Goal: Task Accomplishment & Management: Manage account settings

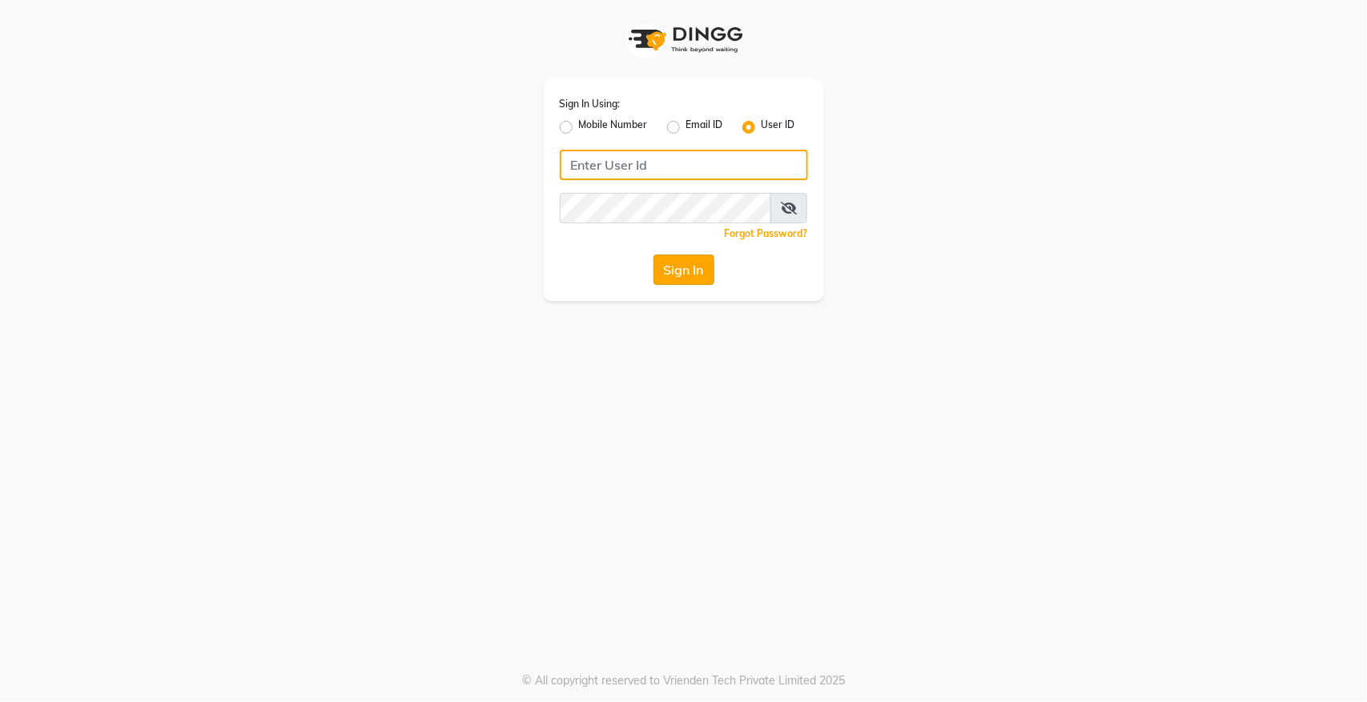
type input "hairempire"
click at [686, 269] on button "Sign In" at bounding box center [683, 270] width 61 height 30
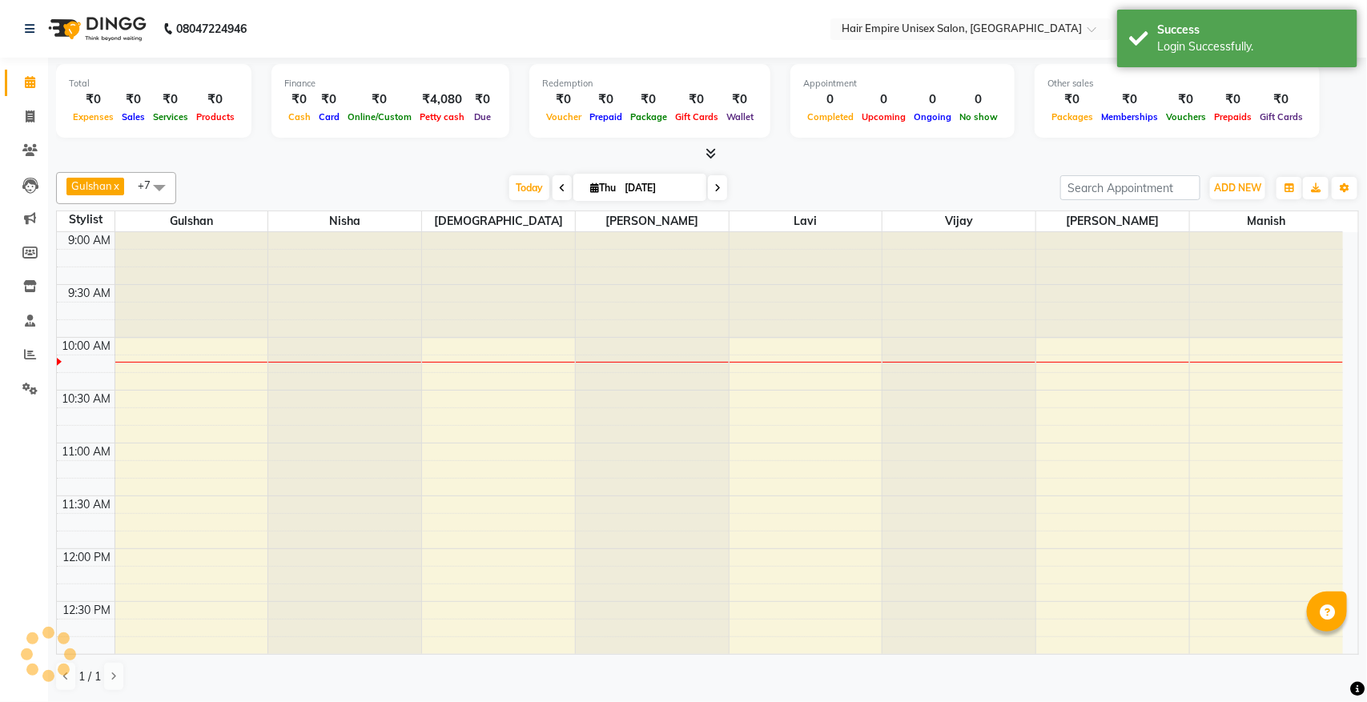
select select "en"
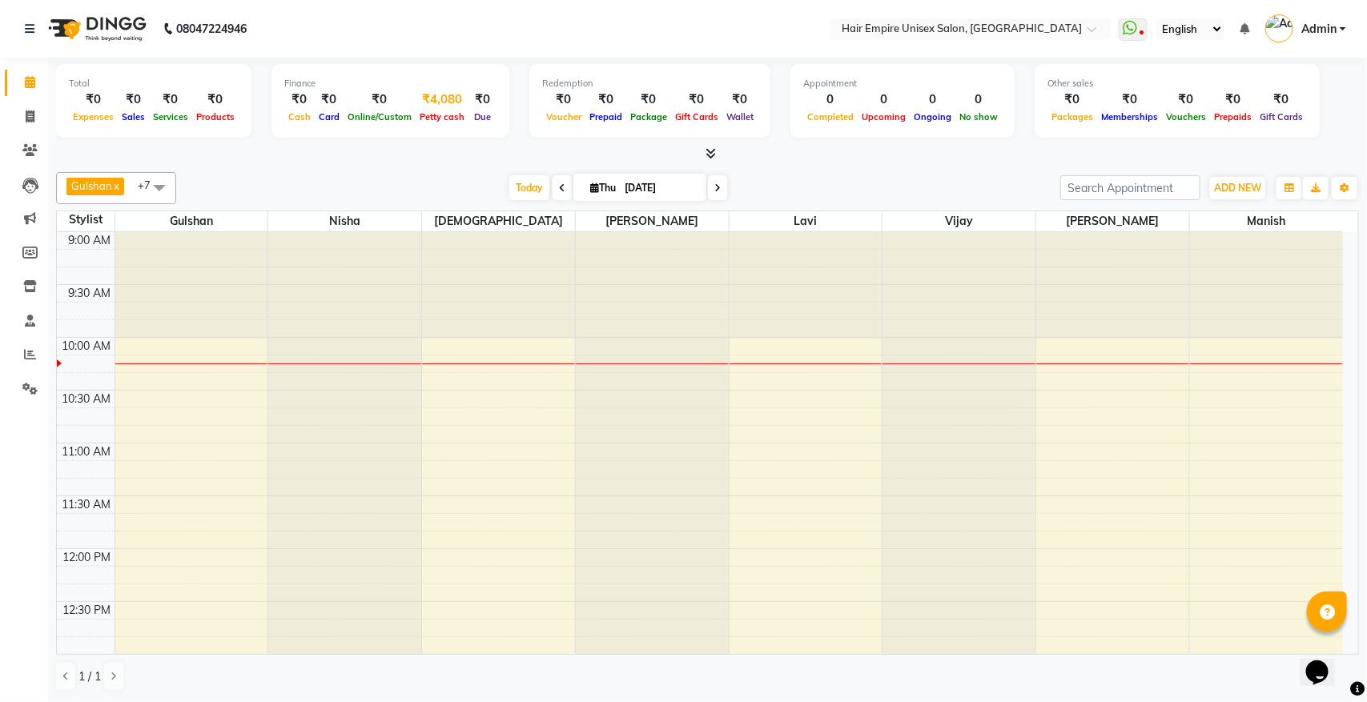
click at [439, 101] on div "₹4,080" at bounding box center [442, 99] width 53 height 18
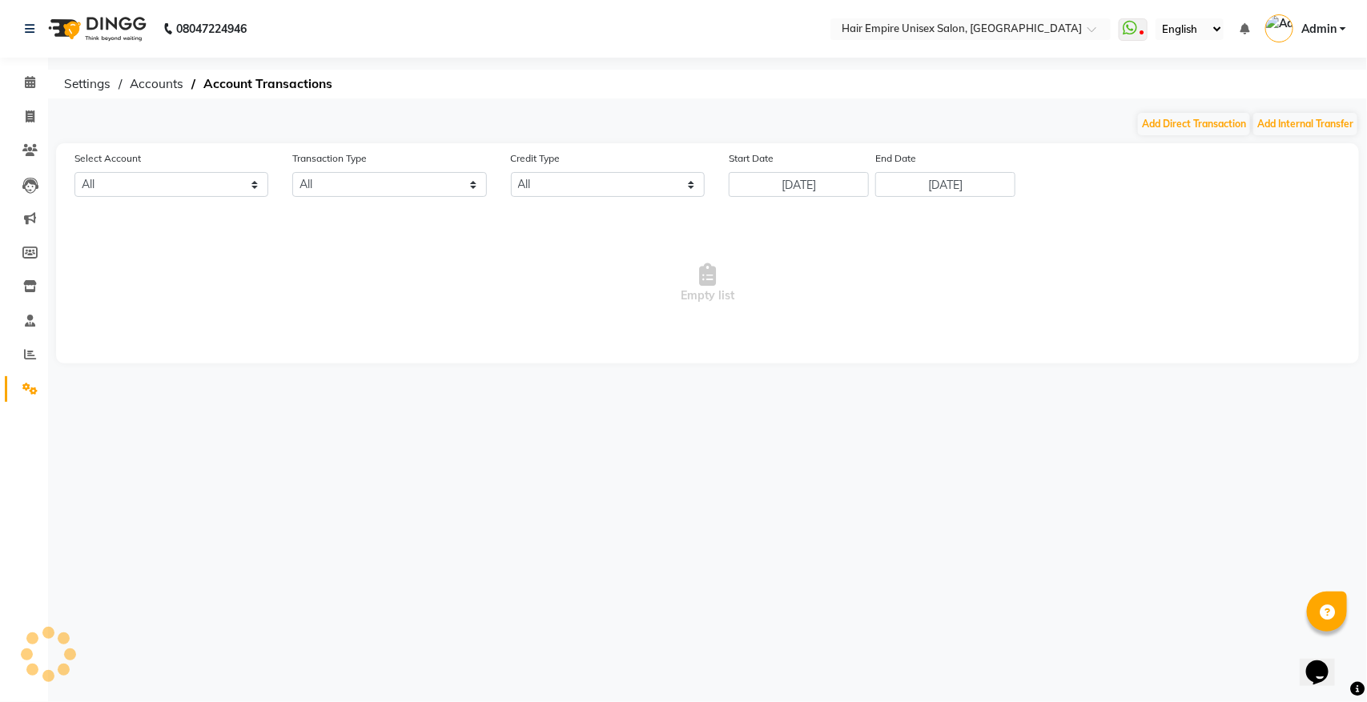
select select "3957"
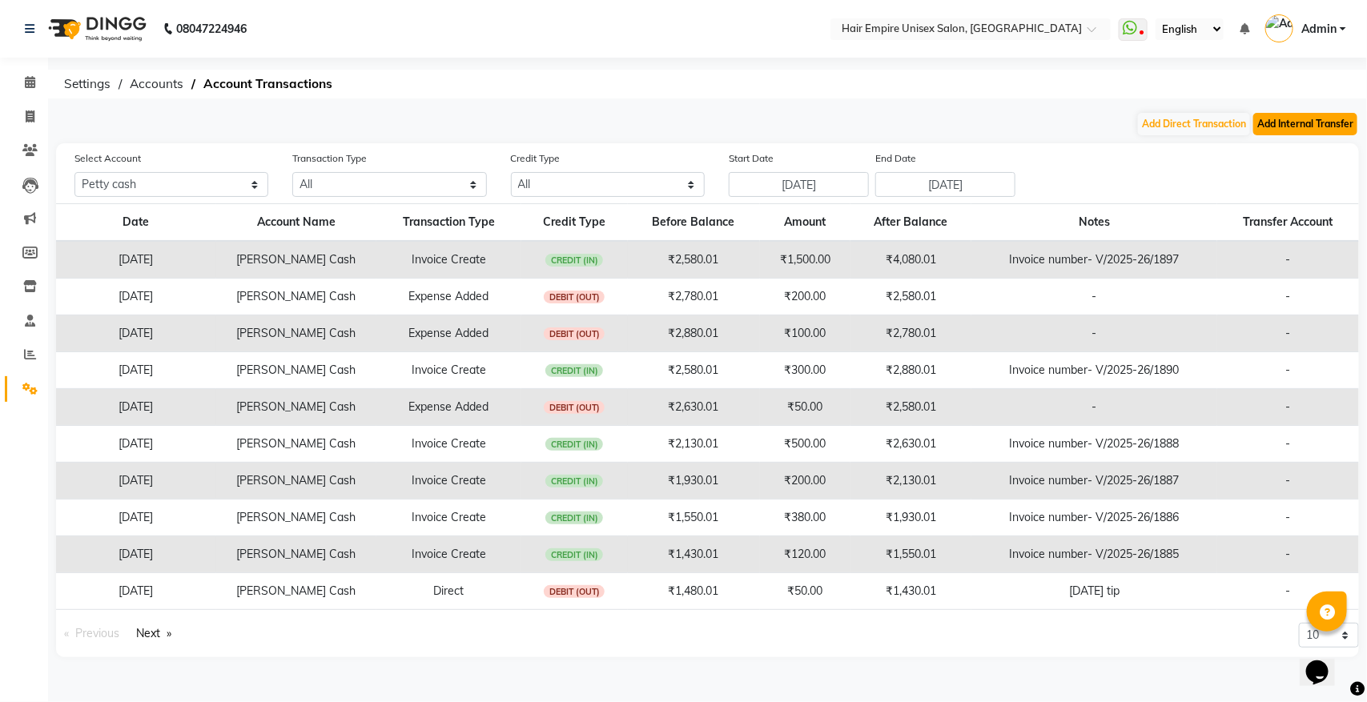
click at [1303, 124] on button "Add Internal Transfer" at bounding box center [1305, 124] width 104 height 22
select select "internal transfer"
select select "3957"
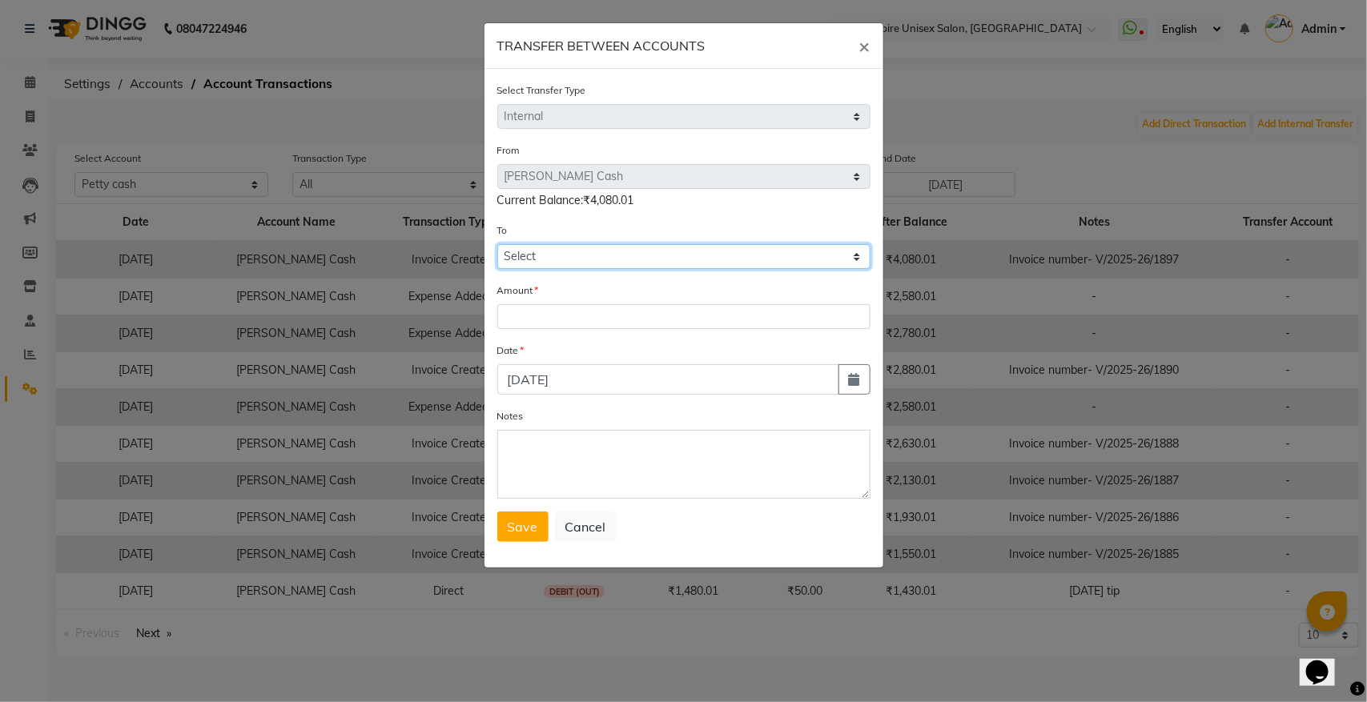
click at [523, 252] on select "Select [PERSON_NAME] Cash Cash At Home Gulshan Yes Bank [PERSON_NAME] Yes Bank" at bounding box center [683, 256] width 373 height 25
select select "3958"
click at [497, 244] on select "Select [PERSON_NAME] Cash Cash At Home Gulshan Yes Bank [PERSON_NAME] Yes Bank" at bounding box center [683, 256] width 373 height 25
click at [569, 312] on input "number" at bounding box center [683, 316] width 373 height 25
type input "3480"
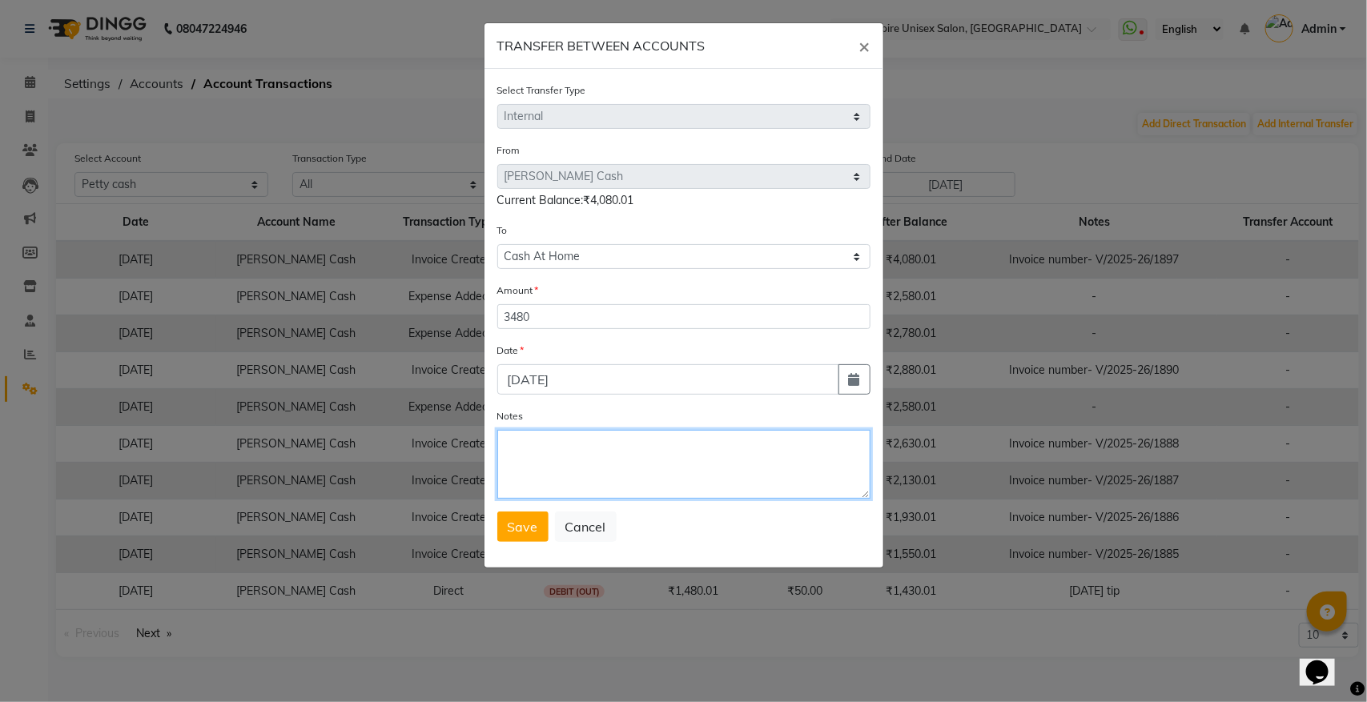
click at [507, 470] on textarea "Notes" at bounding box center [683, 464] width 373 height 69
type textarea "[DATE] cash tack to home"
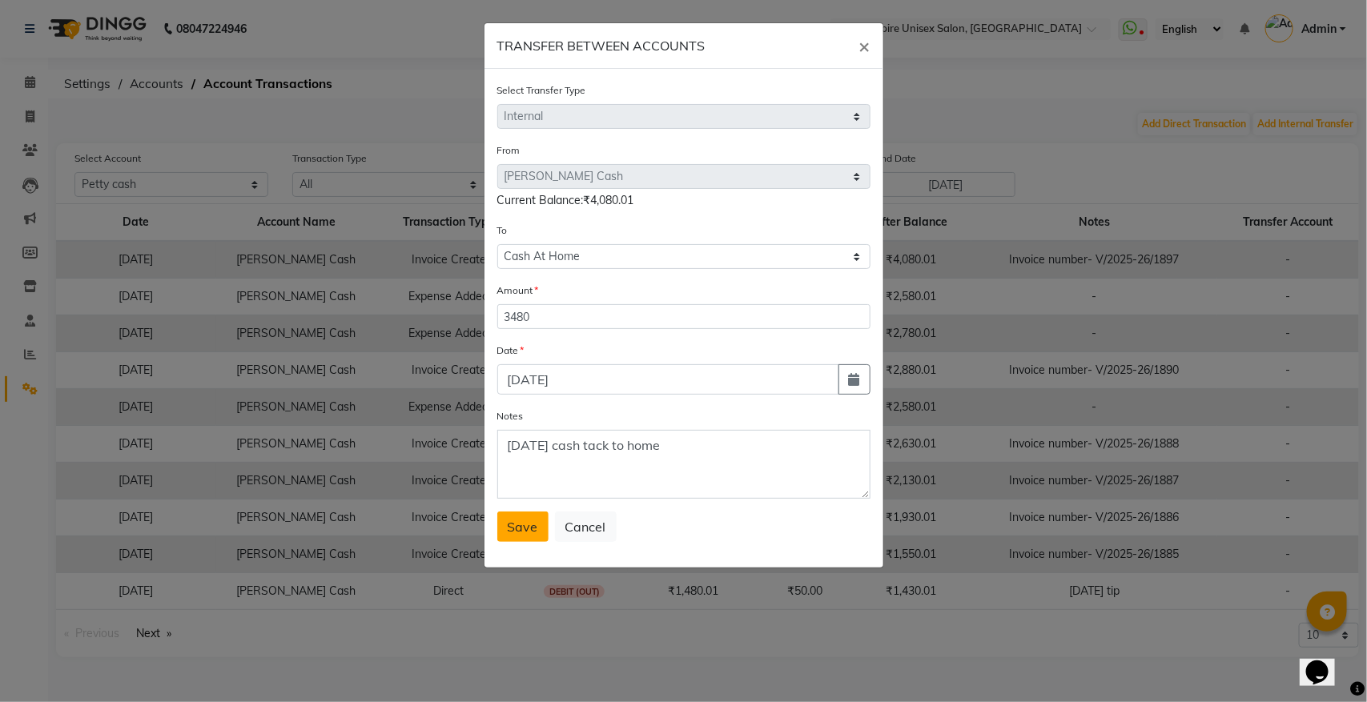
click at [510, 533] on button "Save" at bounding box center [522, 527] width 51 height 30
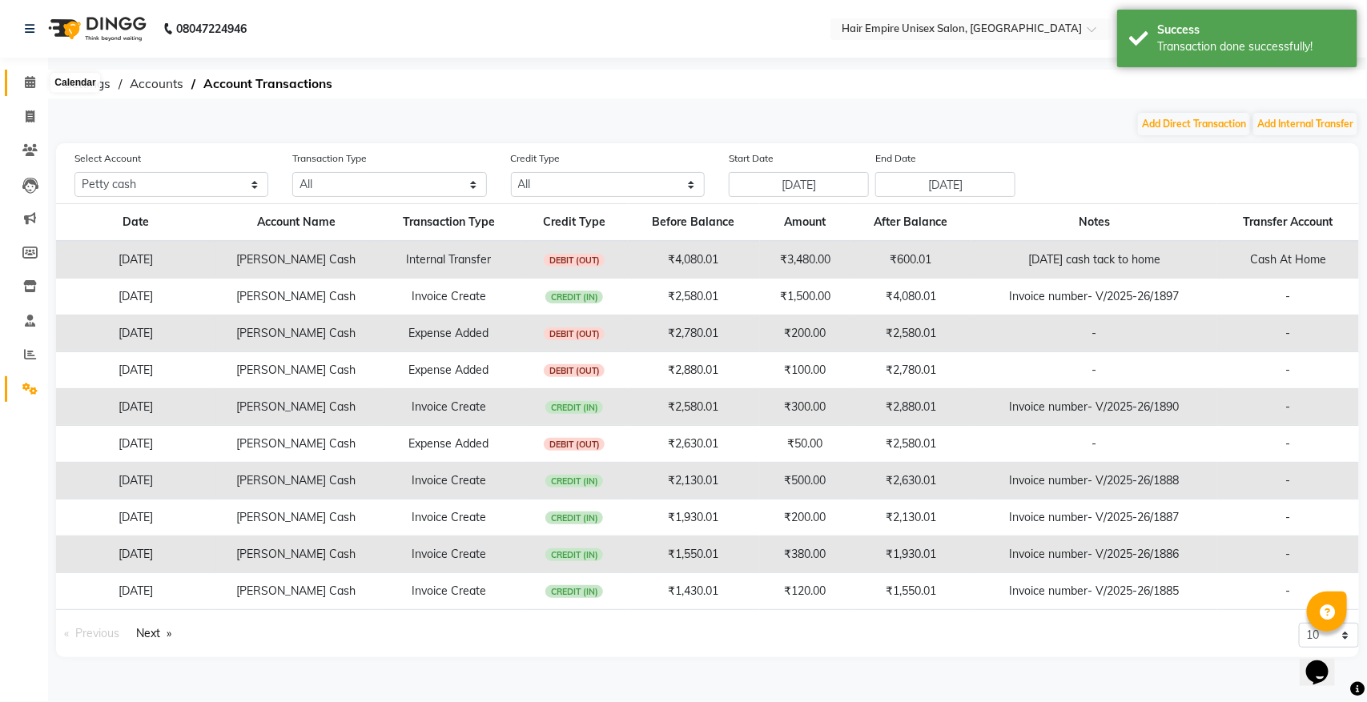
click at [30, 82] on icon at bounding box center [30, 82] width 10 height 12
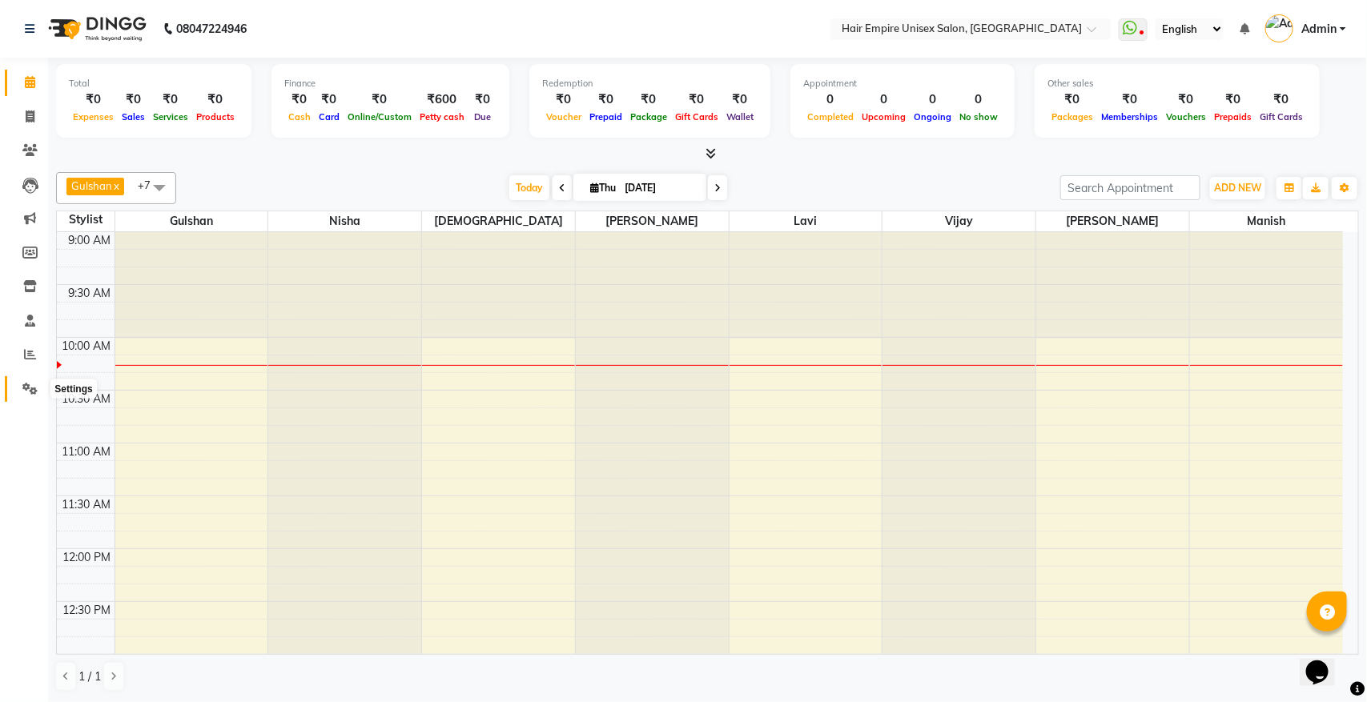
click at [22, 386] on icon at bounding box center [29, 389] width 15 height 12
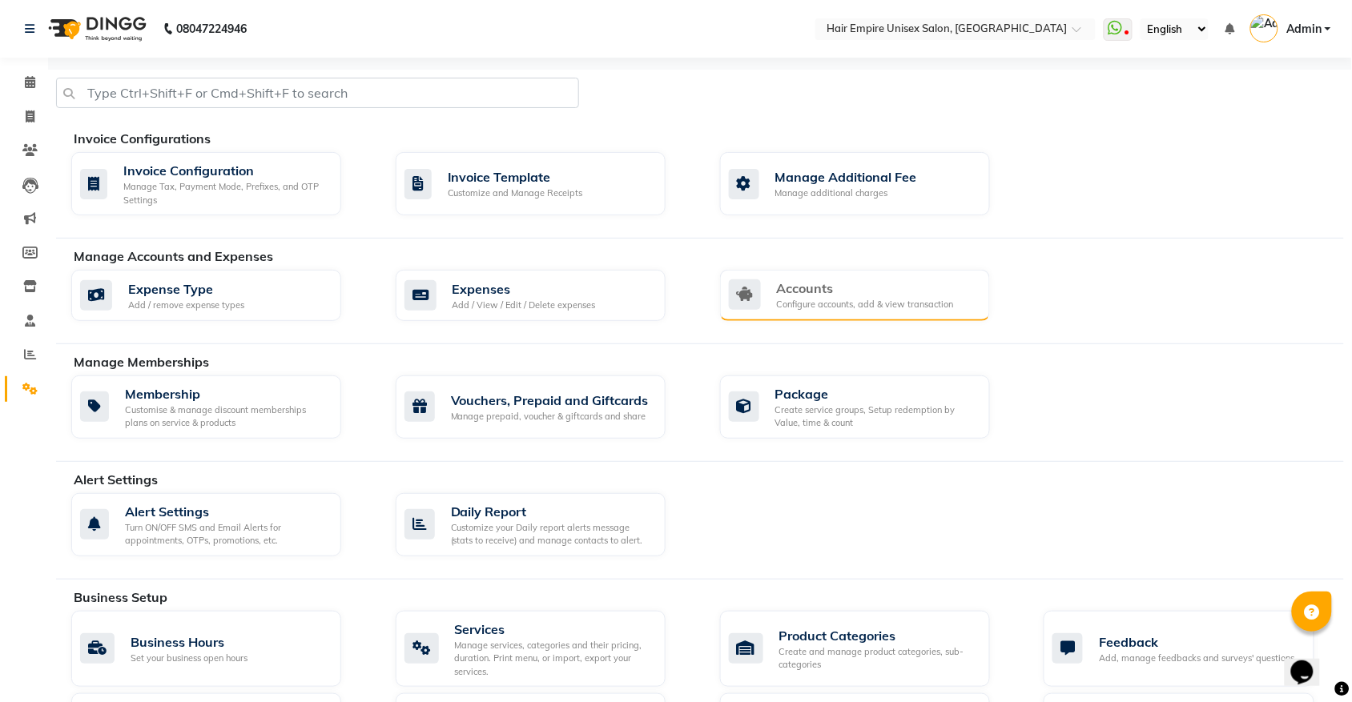
click at [814, 309] on div "Configure accounts, add & view transaction" at bounding box center [865, 305] width 177 height 14
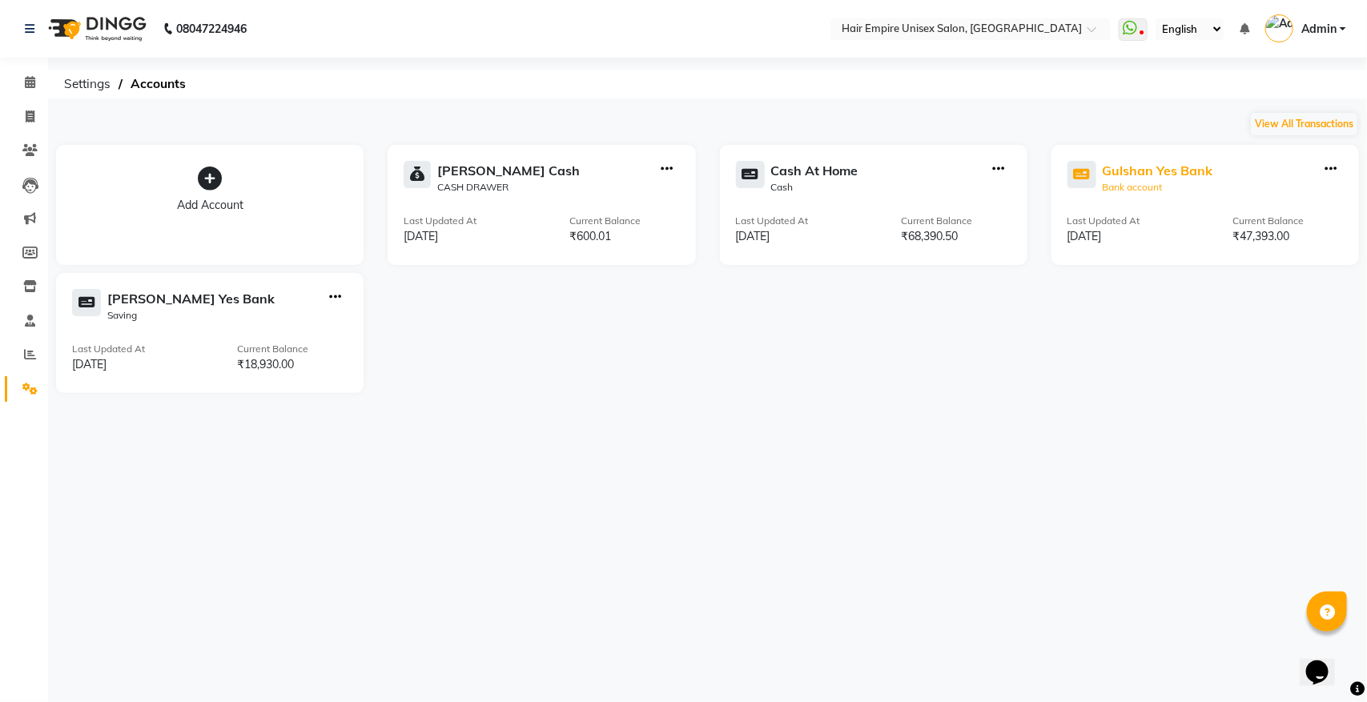
click at [1191, 168] on div "Gulshan Yes Bank" at bounding box center [1158, 170] width 111 height 19
select select "3997"
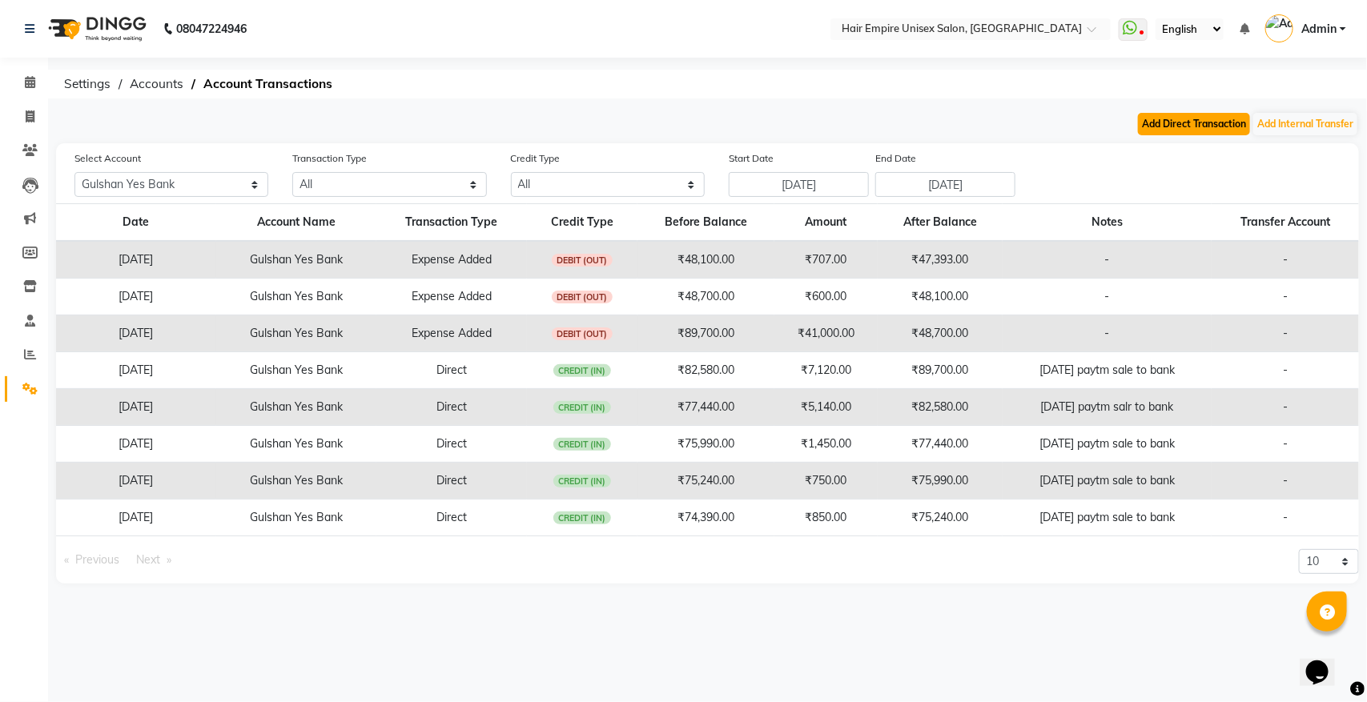
click at [1214, 120] on button "Add Direct Transaction" at bounding box center [1194, 124] width 112 height 22
select select "direct"
select select "3997"
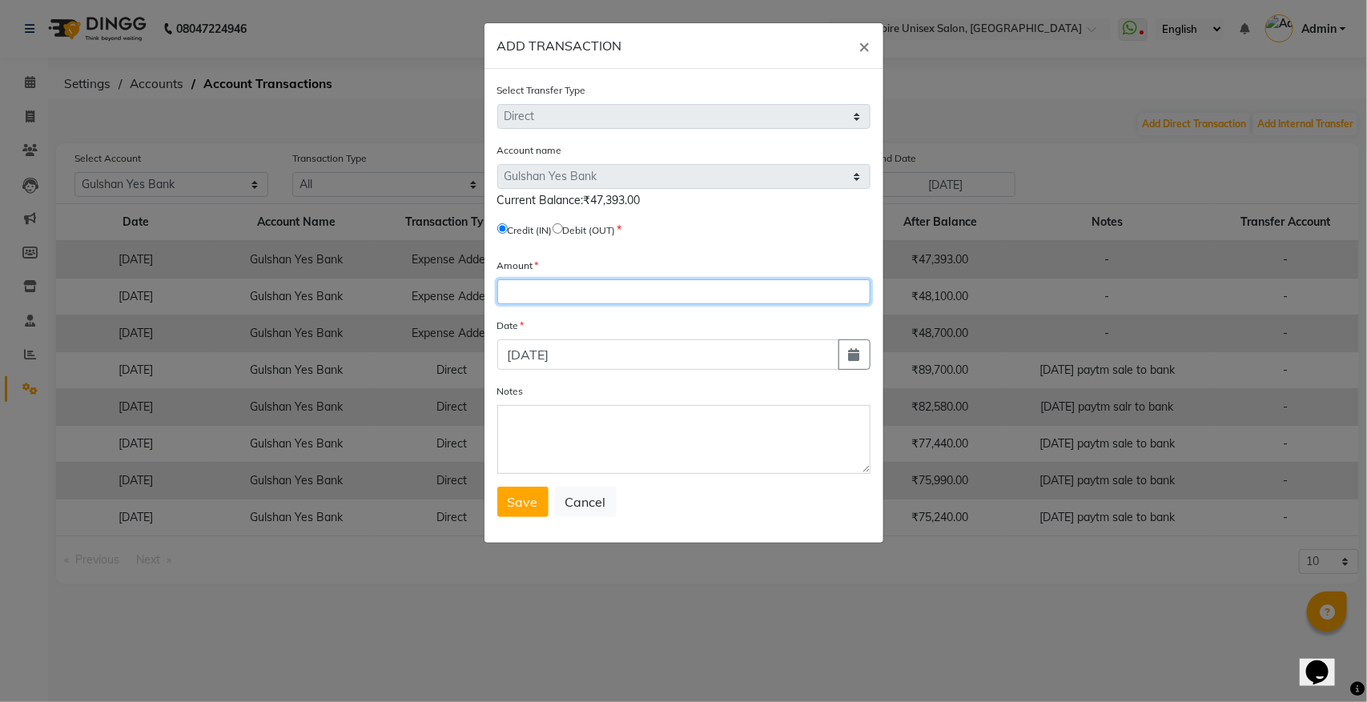
click at [542, 286] on input "number" at bounding box center [683, 291] width 373 height 25
type input "7340"
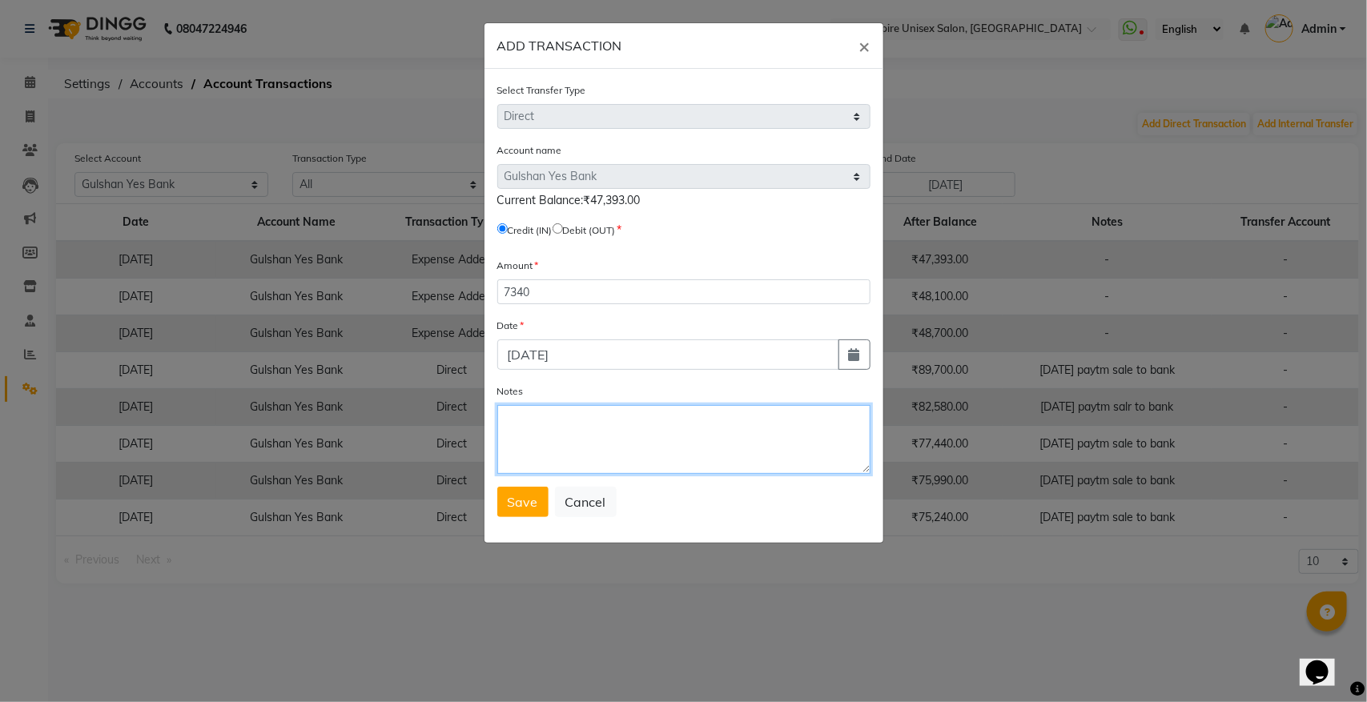
click at [526, 428] on textarea "Notes" at bounding box center [683, 439] width 373 height 69
type textarea "[DATE] paytm sale to bank"
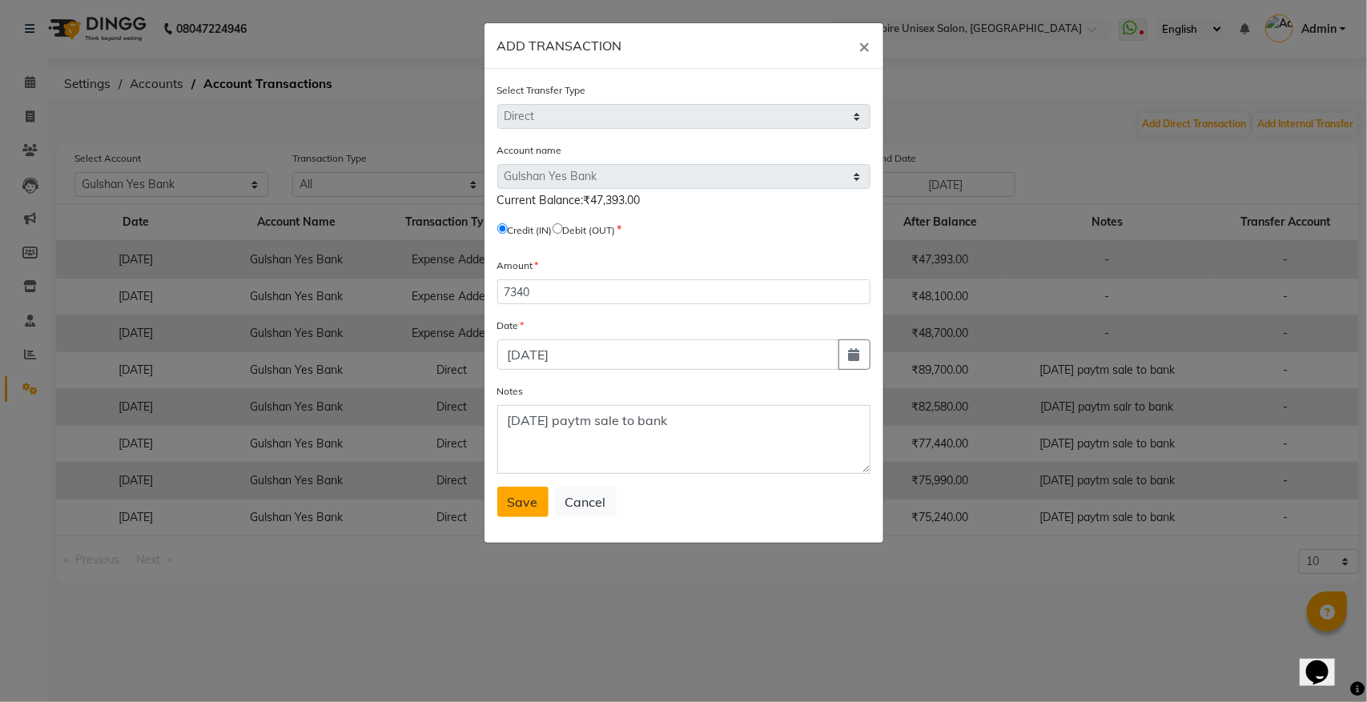
click at [527, 494] on span "Save" at bounding box center [523, 502] width 30 height 16
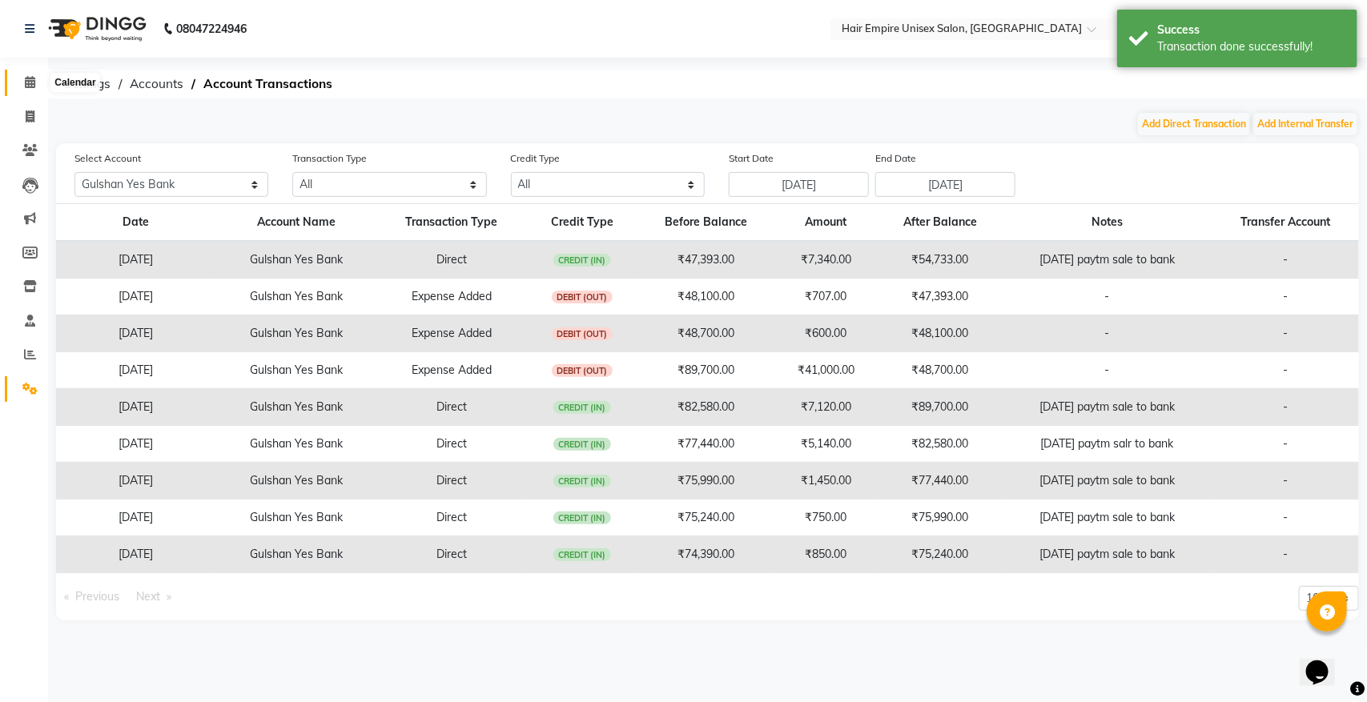
click at [26, 86] on icon at bounding box center [30, 82] width 10 height 12
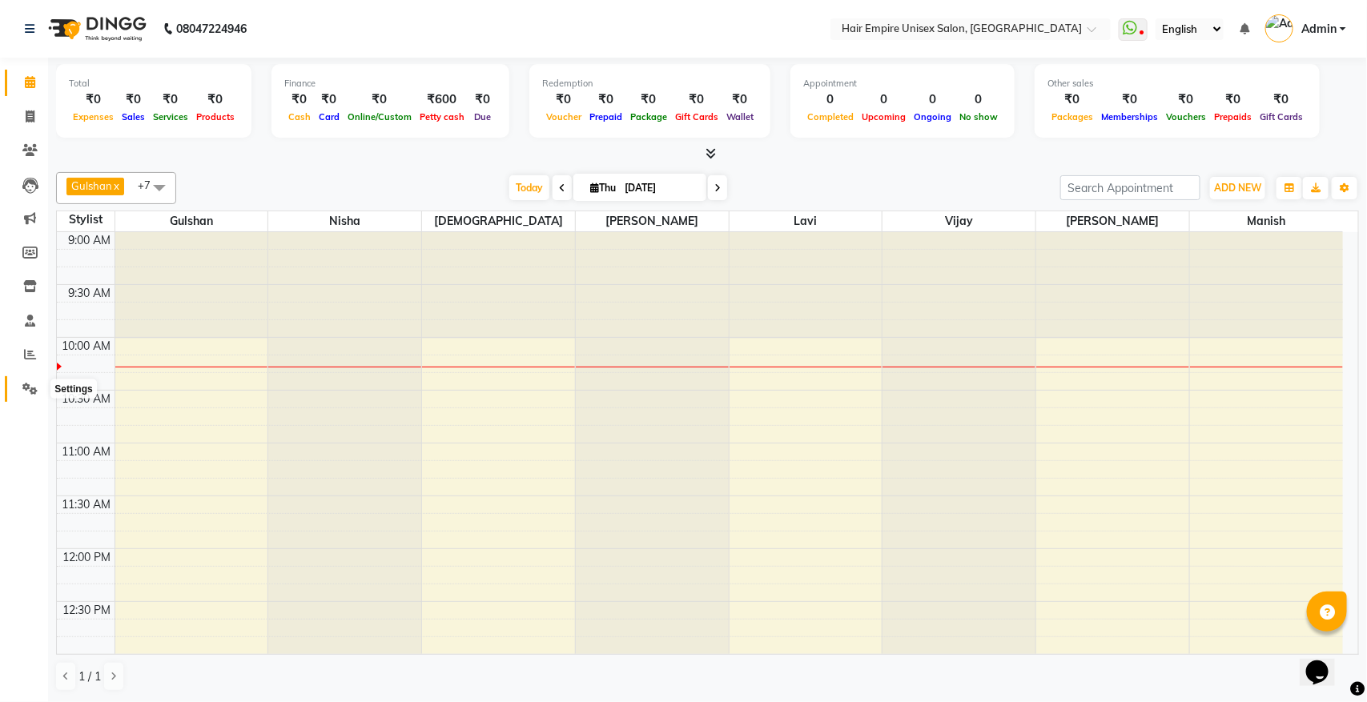
click at [30, 390] on icon at bounding box center [29, 389] width 15 height 12
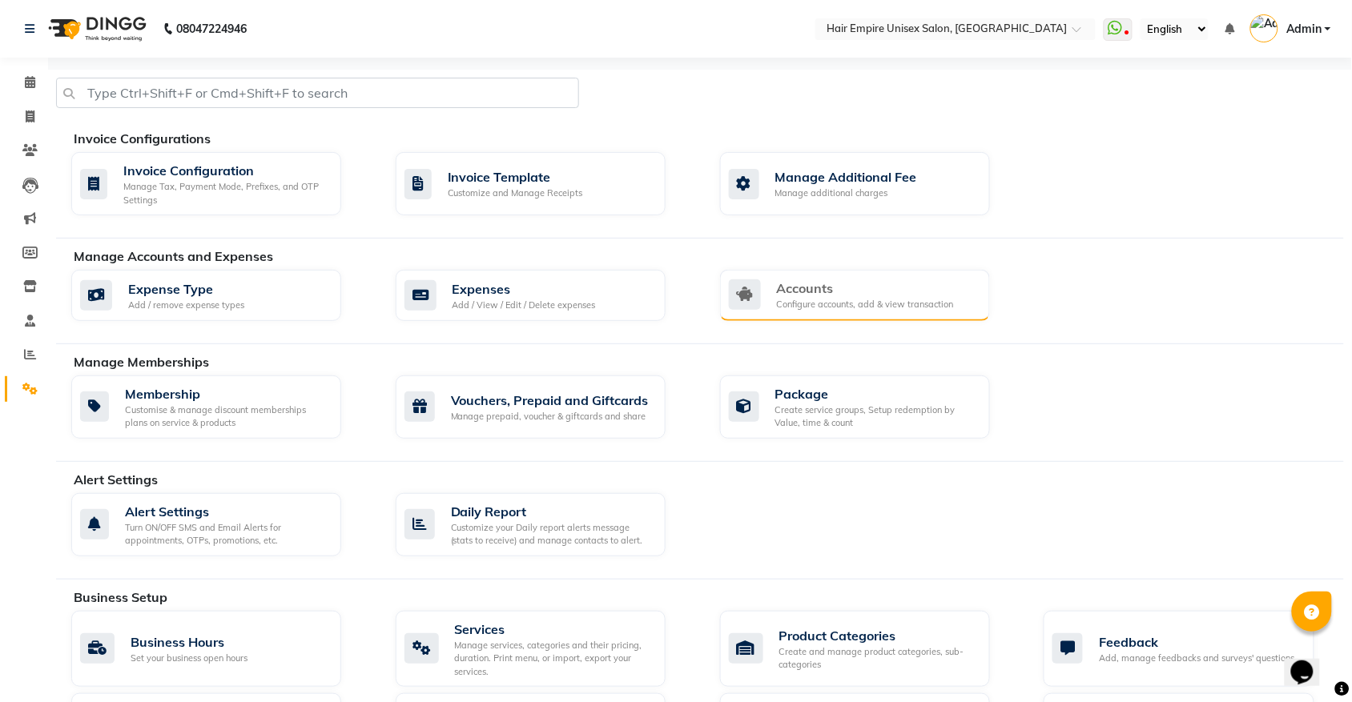
click at [806, 290] on div "Accounts" at bounding box center [865, 288] width 177 height 19
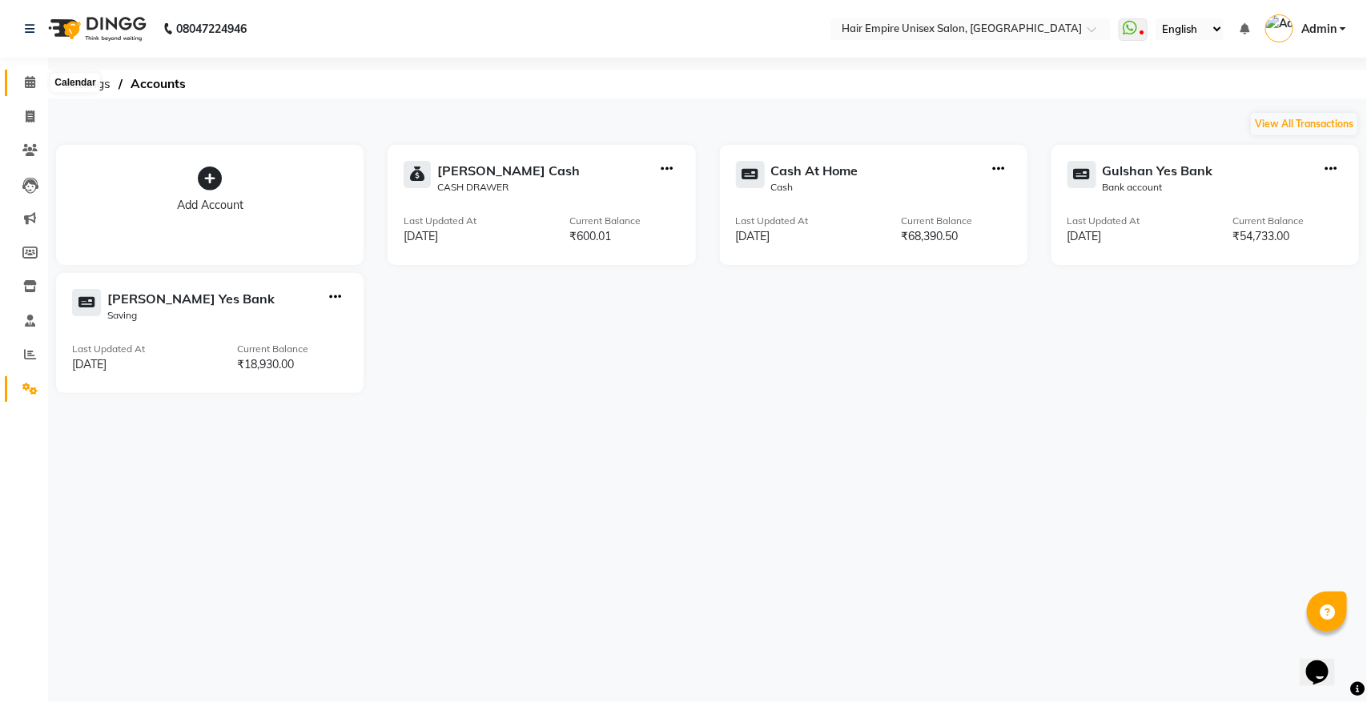
click at [28, 80] on icon at bounding box center [30, 82] width 10 height 12
